Goal: Check status

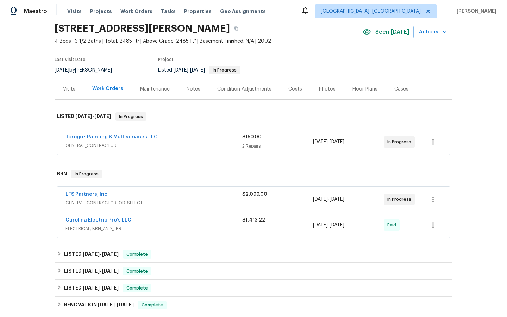
scroll to position [33, 0]
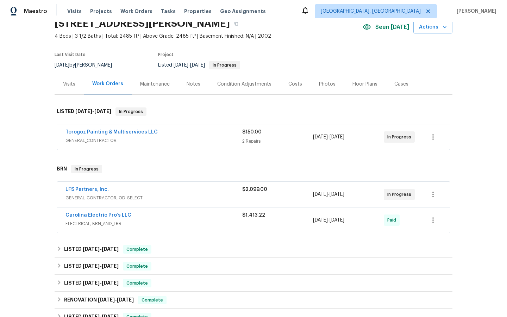
click at [89, 186] on span "LFS Partners, Inc." at bounding box center [86, 189] width 43 height 7
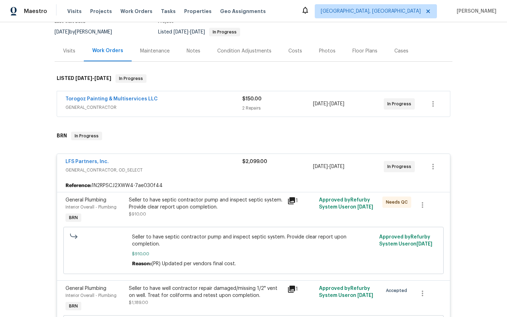
scroll to position [65, 0]
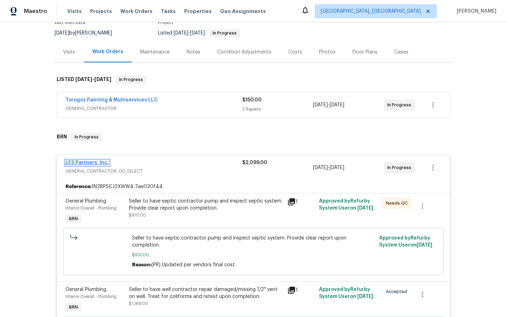
click at [80, 161] on link "LFS Partners, Inc." at bounding box center [86, 162] width 43 height 5
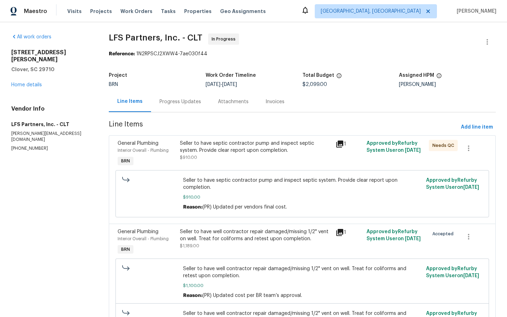
click at [174, 102] on div "Progress Updates" at bounding box center [180, 101] width 42 height 7
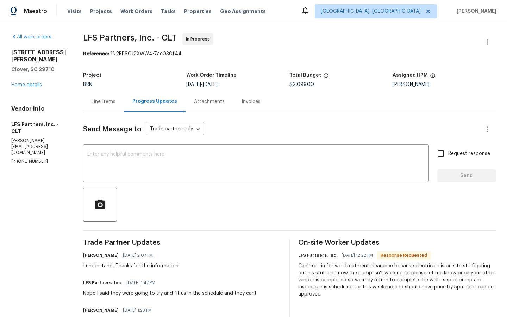
click at [198, 101] on div "Attachments" at bounding box center [209, 101] width 31 height 7
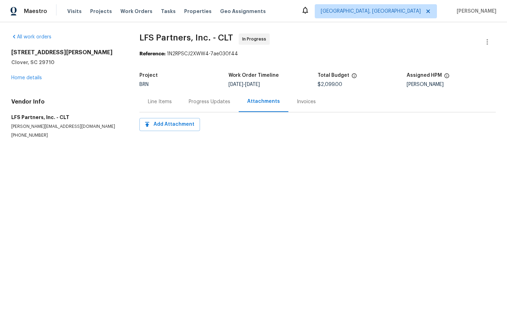
click at [159, 101] on div "Line Items" at bounding box center [160, 101] width 24 height 7
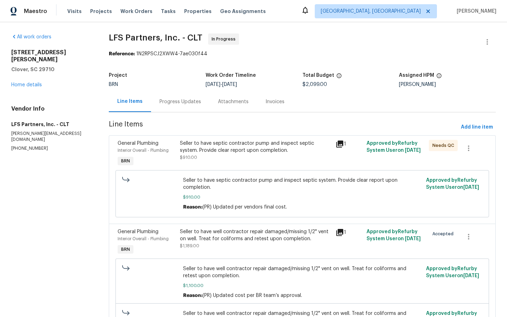
click at [272, 100] on div "Invoices" at bounding box center [274, 101] width 19 height 7
